Goal: Transaction & Acquisition: Book appointment/travel/reservation

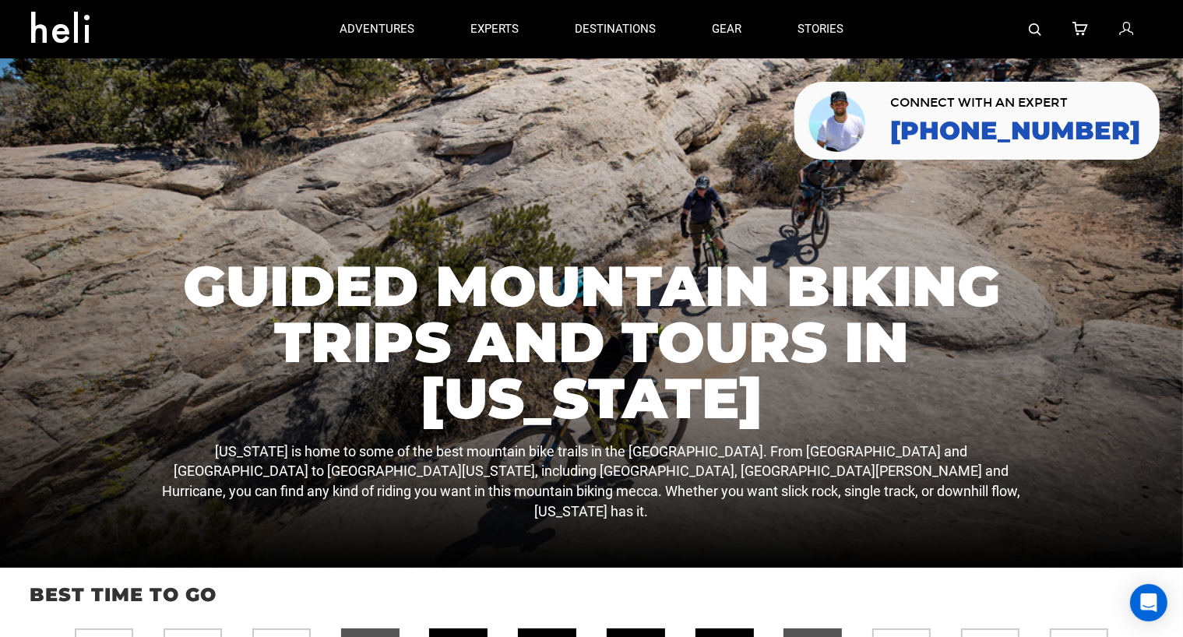
click at [118, 104] on div at bounding box center [591, 312] width 1183 height 509
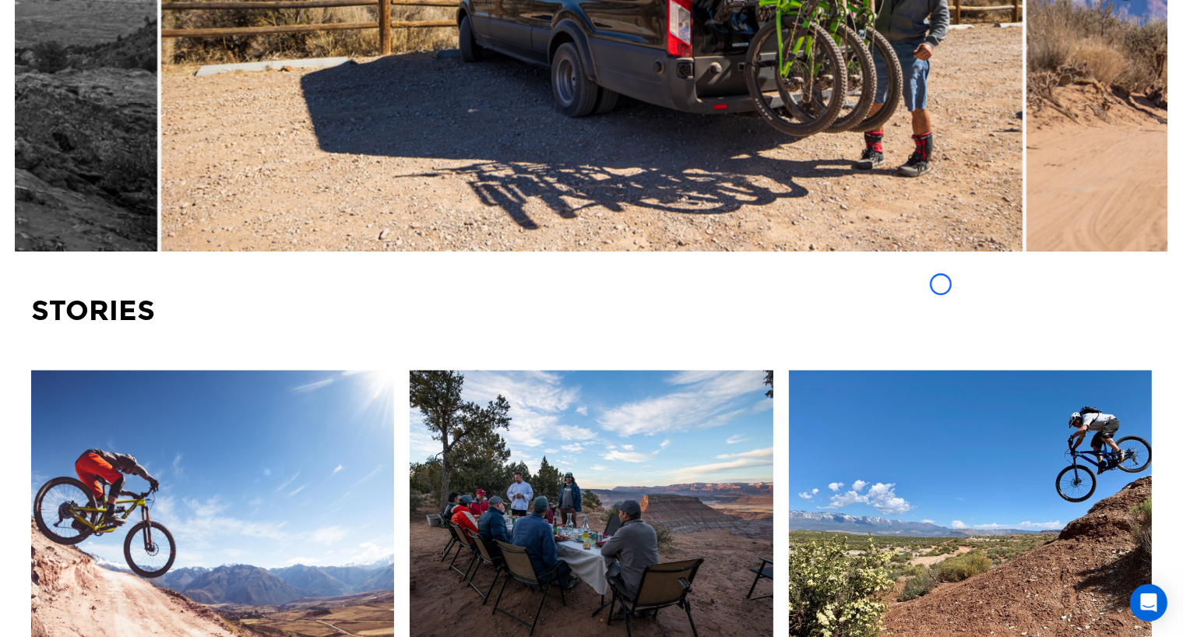
scroll to position [2705, 0]
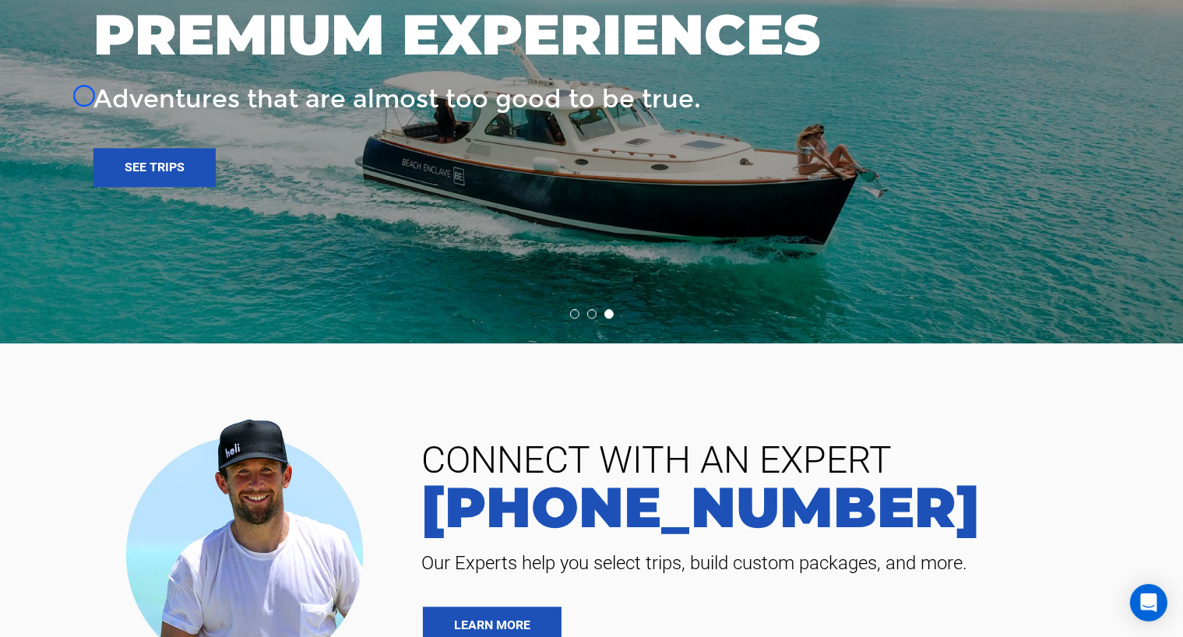
scroll to position [3831, 0]
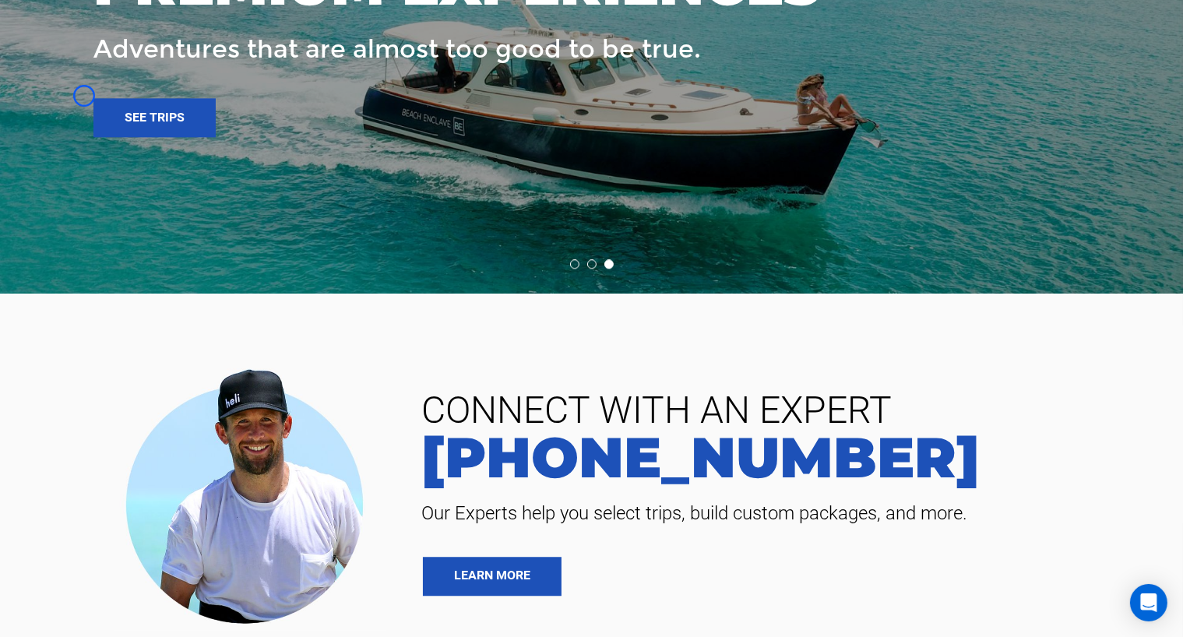
click at [84, 96] on div at bounding box center [592, 6] width 1184 height 573
click at [153, 100] on div "EXPLORE OUR MOST PREMIUM EXPERIENCES Adventures that are almost too good to be …" at bounding box center [529, 7] width 872 height 260
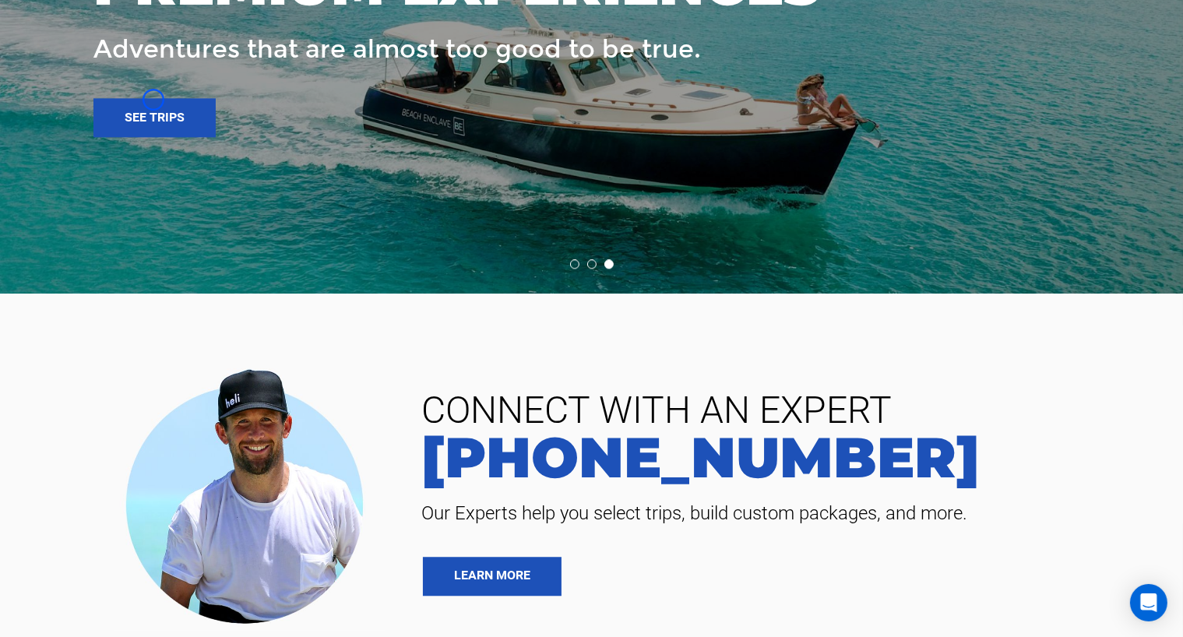
click at [143, 100] on div "EXPLORE OUR MOST PREMIUM EXPERIENCES Adventures that are almost too good to be …" at bounding box center [529, 7] width 872 height 260
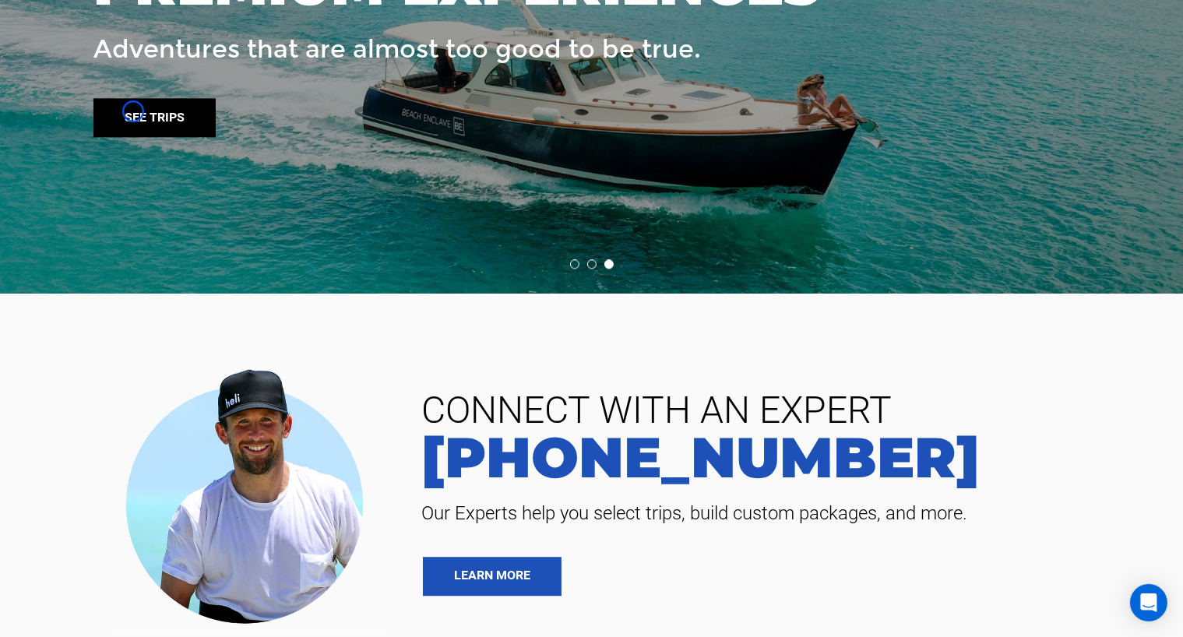
click at [133, 111] on link "See trips" at bounding box center [154, 117] width 122 height 39
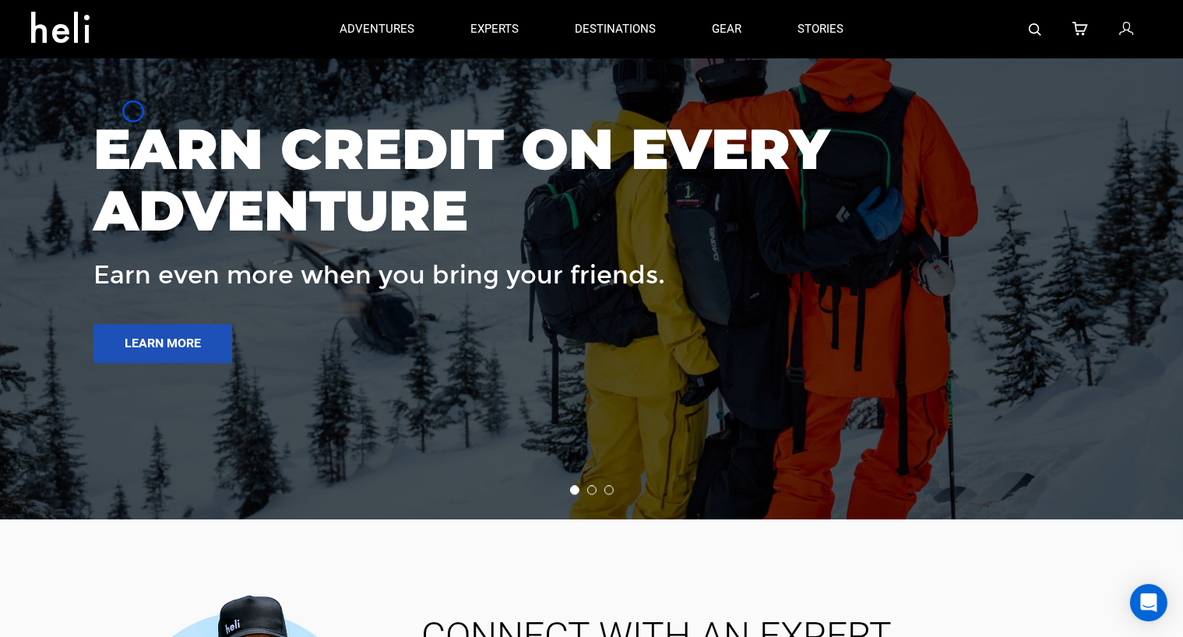
click at [110, 155] on h3 "EARN CREDIT ON EVERY ADVENTURE" at bounding box center [529, 179] width 872 height 123
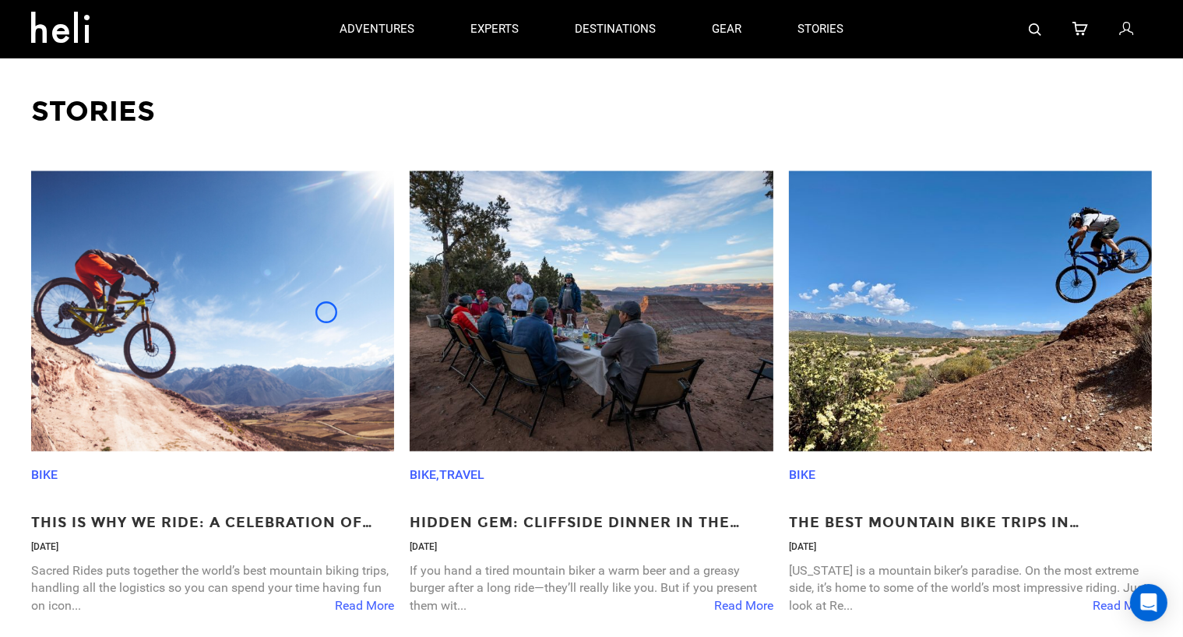
click at [326, 312] on img at bounding box center [212, 311] width 363 height 280
